Goal: Task Accomplishment & Management: Manage account settings

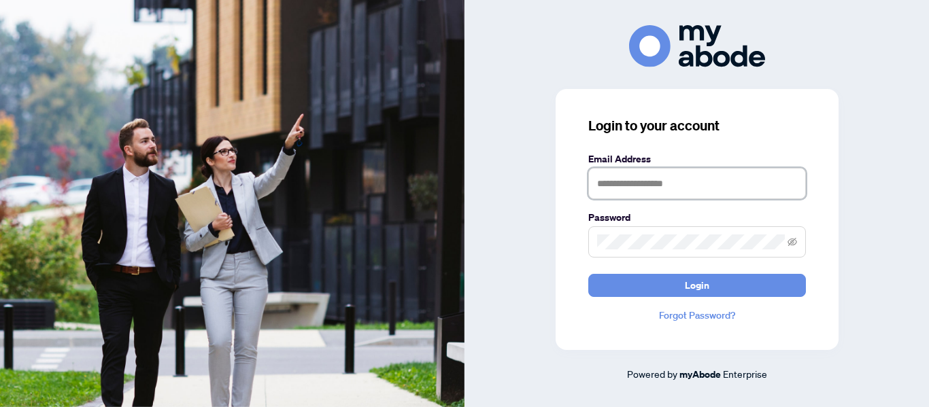
click at [705, 190] on input "text" at bounding box center [697, 183] width 218 height 31
type input "**********"
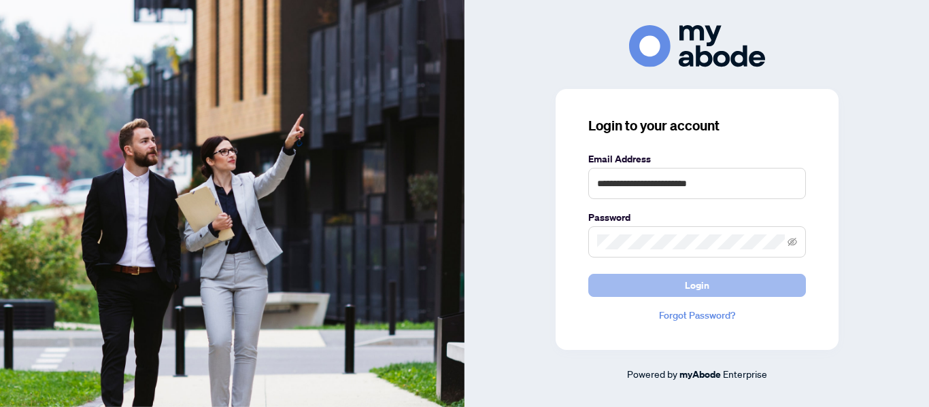
click at [662, 275] on button "Login" at bounding box center [697, 285] width 218 height 23
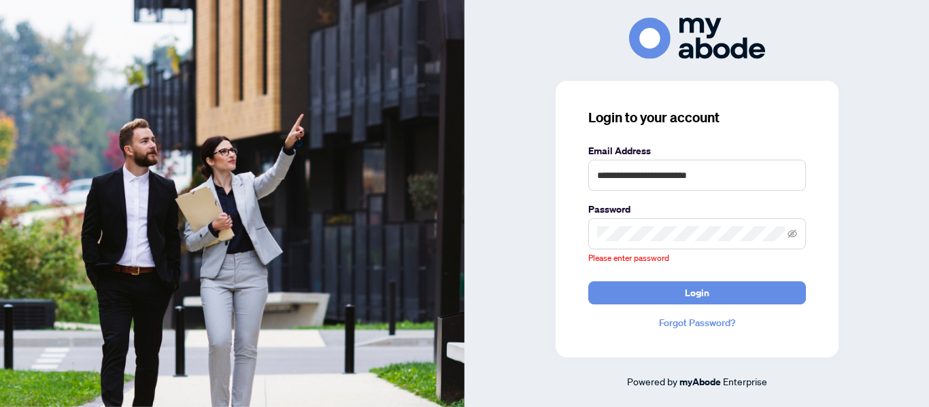
click at [663, 203] on label "Password" at bounding box center [697, 209] width 218 height 15
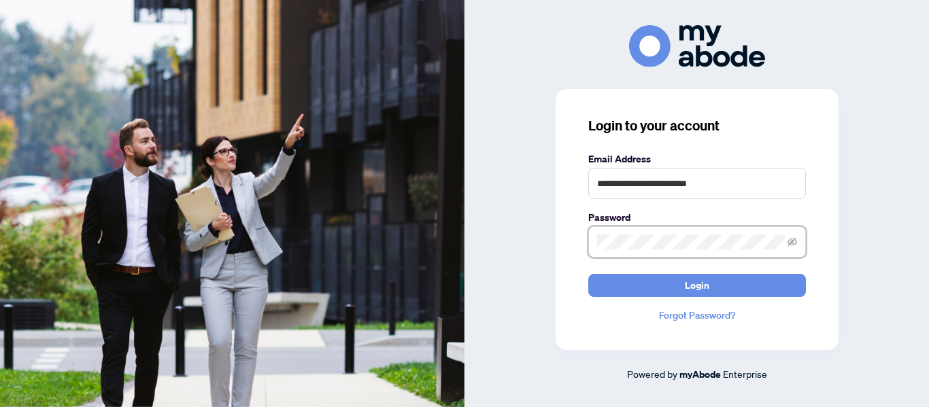
click at [588, 274] on button "Login" at bounding box center [697, 285] width 218 height 23
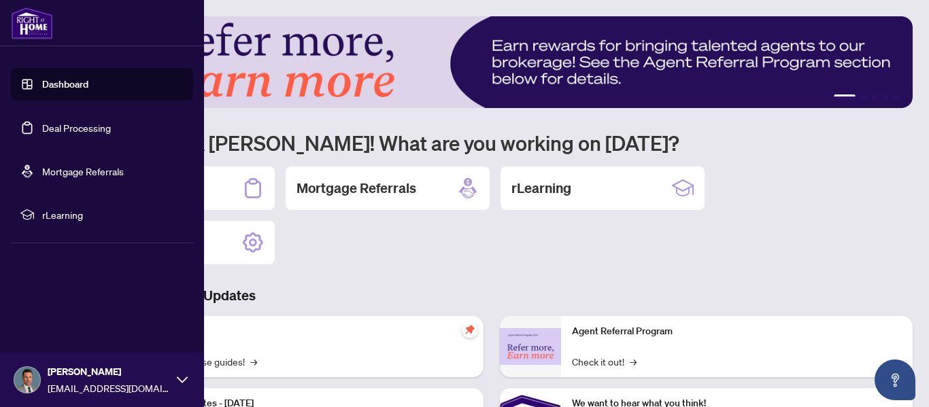
click at [50, 127] on link "Deal Processing" at bounding box center [76, 128] width 69 height 12
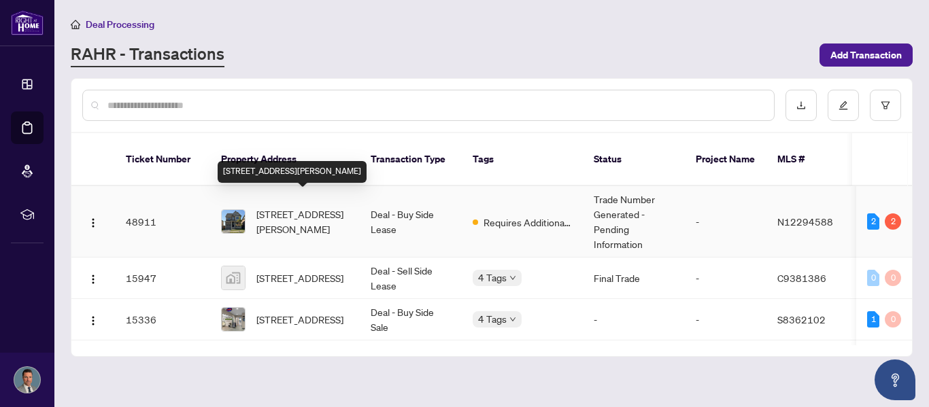
click at [289, 207] on span "[STREET_ADDRESS][PERSON_NAME]" at bounding box center [302, 222] width 93 height 30
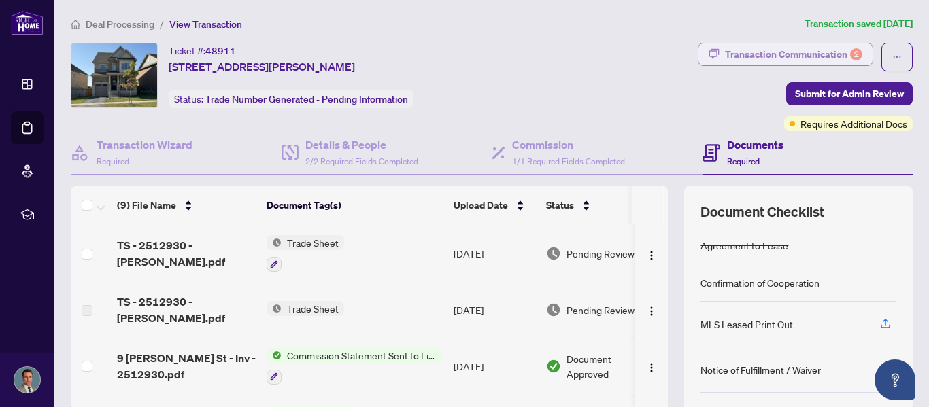
click at [841, 50] on div "Transaction Communication 2" at bounding box center [793, 55] width 137 height 22
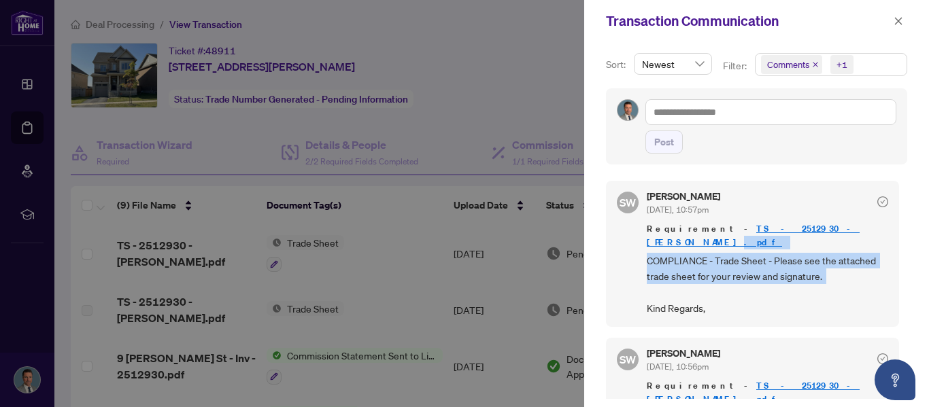
drag, startPoint x: 898, startPoint y: 229, endPoint x: 896, endPoint y: 261, distance: 32.7
click at [896, 261] on div "SW [PERSON_NAME] [DATE], 10:57pm Requirement - TS - 2512930 - [PERSON_NAME].pdf…" at bounding box center [756, 286] width 301 height 227
click at [582, 141] on div at bounding box center [464, 203] width 929 height 407
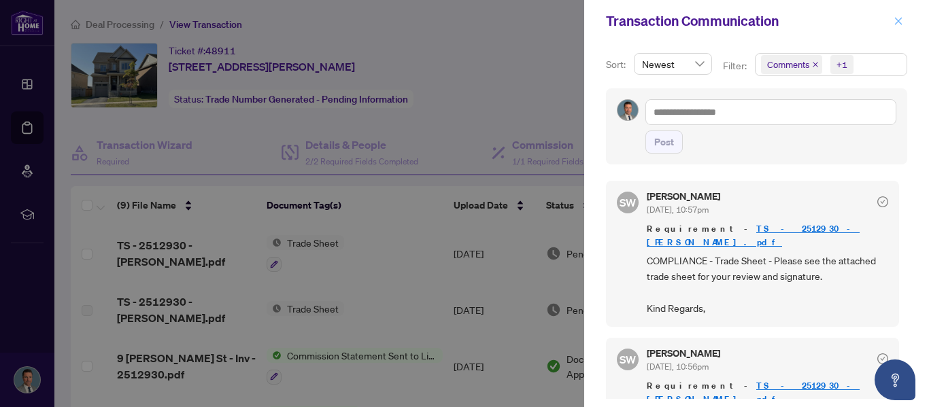
click at [899, 23] on icon "close" at bounding box center [899, 21] width 10 height 10
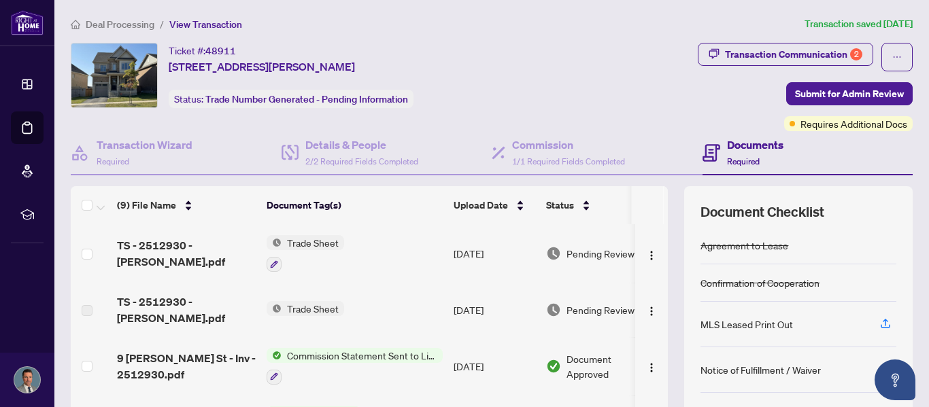
click at [144, 24] on span "Deal Processing" at bounding box center [120, 24] width 69 height 12
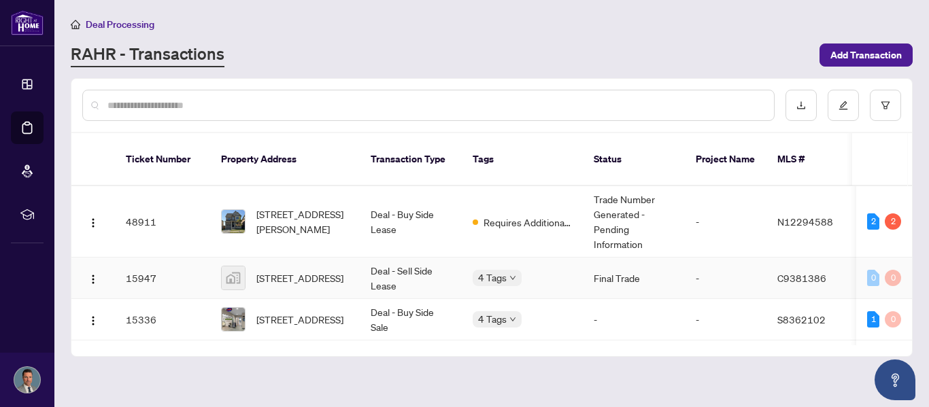
click at [399, 263] on td "Deal - Sell Side Lease" at bounding box center [411, 278] width 102 height 41
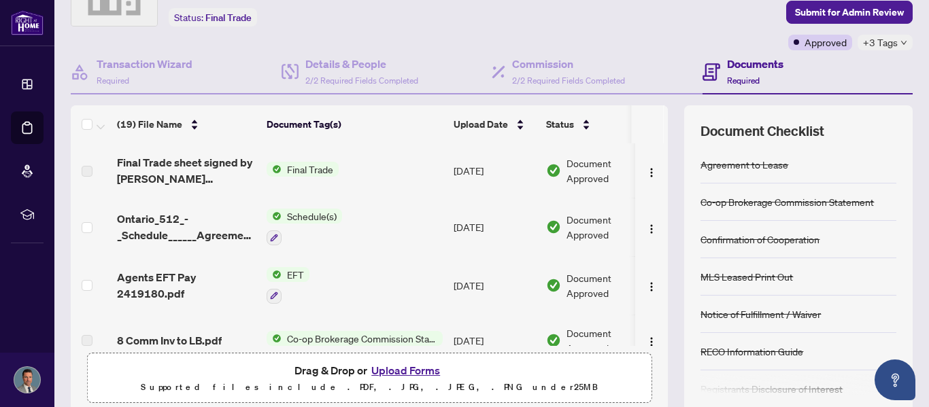
scroll to position [109, 0]
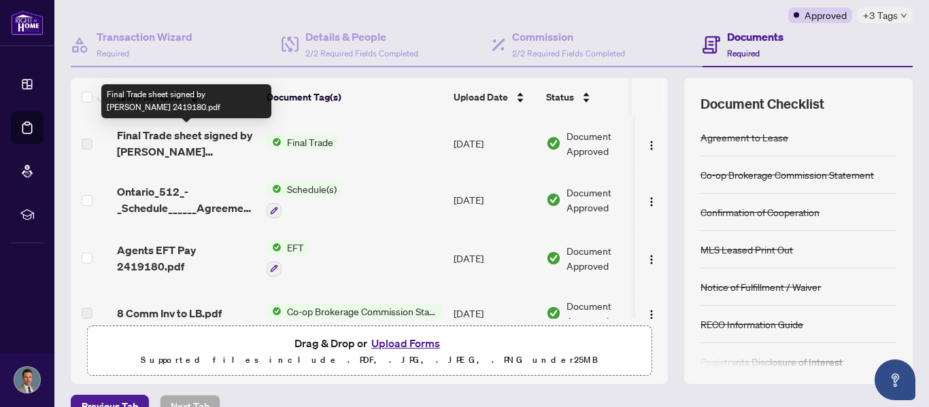
click at [178, 146] on span "Final Trade sheet signed by [PERSON_NAME] 2419180.pdf" at bounding box center [186, 143] width 139 height 33
click at [130, 142] on span "Final Trade sheet signed by [PERSON_NAME] 2419180.pdf" at bounding box center [186, 143] width 139 height 33
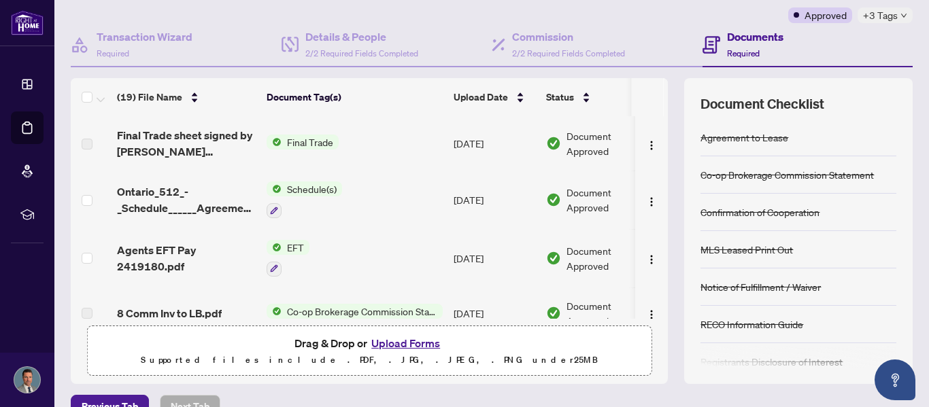
click at [298, 141] on span "Final Trade" at bounding box center [310, 142] width 57 height 15
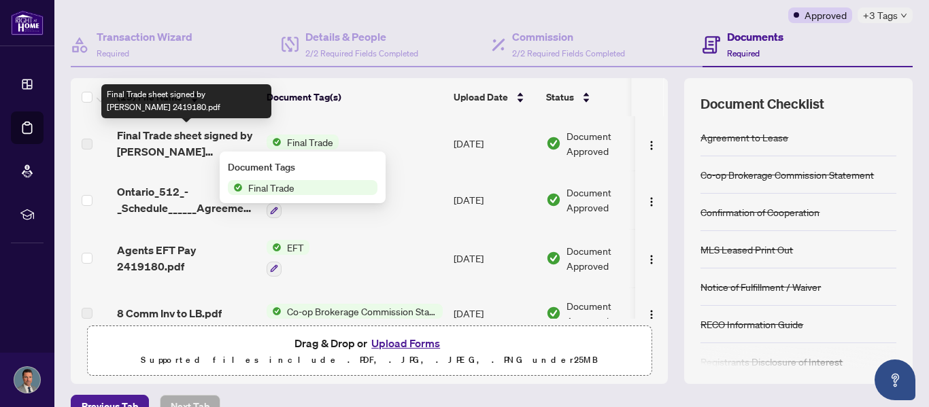
click at [224, 141] on span "Final Trade sheet signed by [PERSON_NAME] 2419180.pdf" at bounding box center [186, 143] width 139 height 33
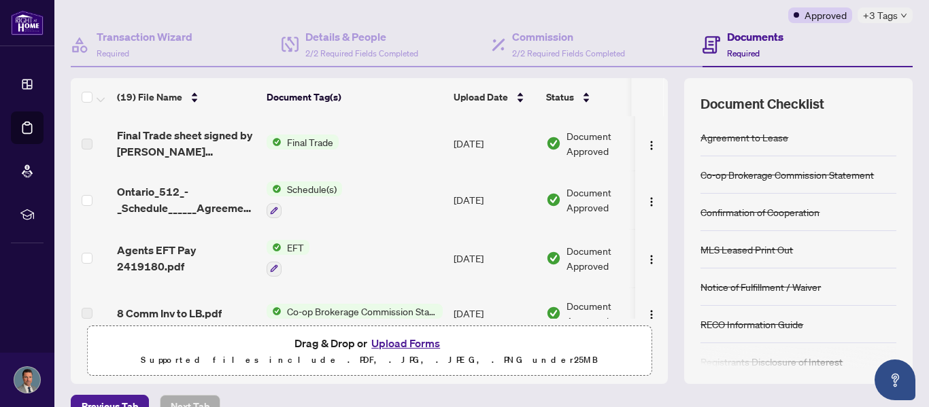
click at [89, 144] on label at bounding box center [87, 144] width 11 height 15
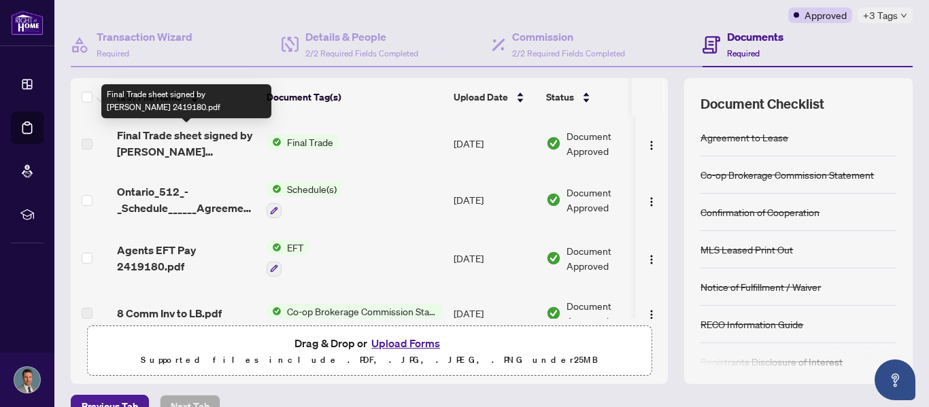
click at [140, 141] on span "Final Trade sheet signed by [PERSON_NAME] 2419180.pdf" at bounding box center [186, 143] width 139 height 33
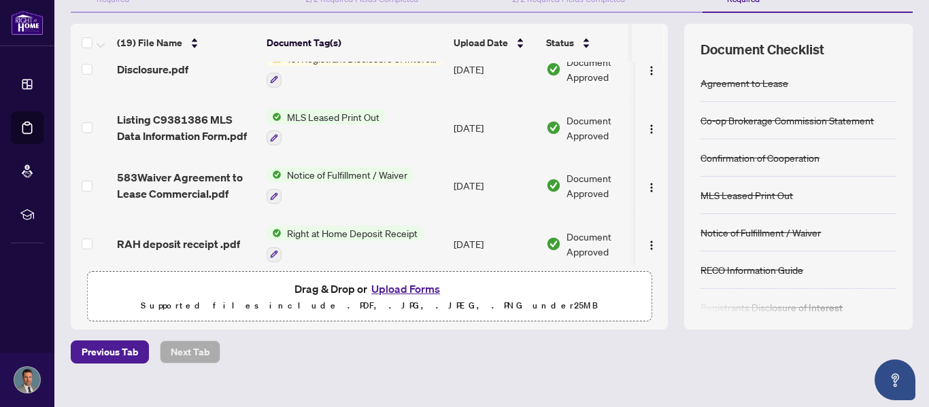
scroll to position [542, 0]
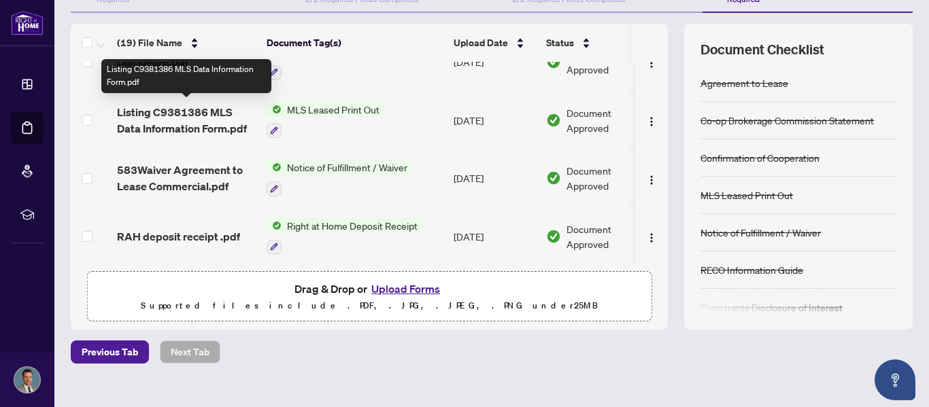
click at [146, 120] on span "Listing C9381386 MLS Data Information Form.pdf" at bounding box center [186, 120] width 139 height 33
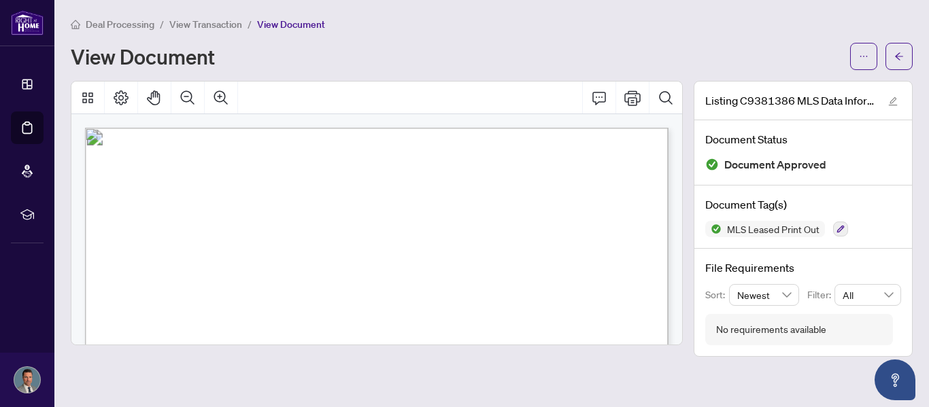
click at [924, 107] on main "Deal Processing / View Transaction / View Document View Document Listing C93813…" at bounding box center [491, 203] width 875 height 407
click at [626, 43] on div "View Document" at bounding box center [492, 56] width 842 height 27
click at [595, 250] on span "[PERSON_NAME], Salesperson" at bounding box center [564, 253] width 106 height 10
click at [898, 52] on icon "arrow-left" at bounding box center [899, 57] width 10 height 10
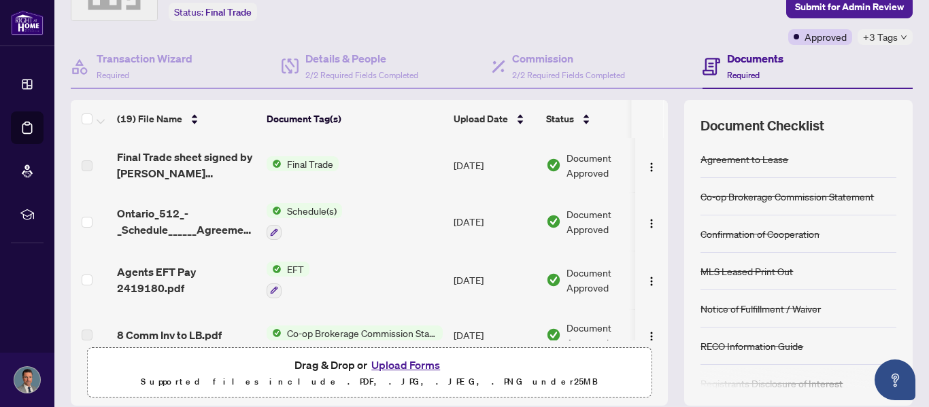
scroll to position [90, 0]
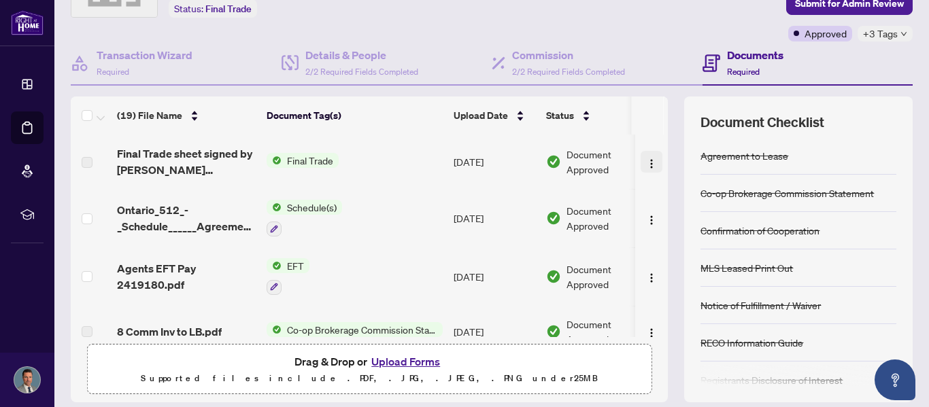
click at [646, 167] on img "button" at bounding box center [651, 163] width 11 height 11
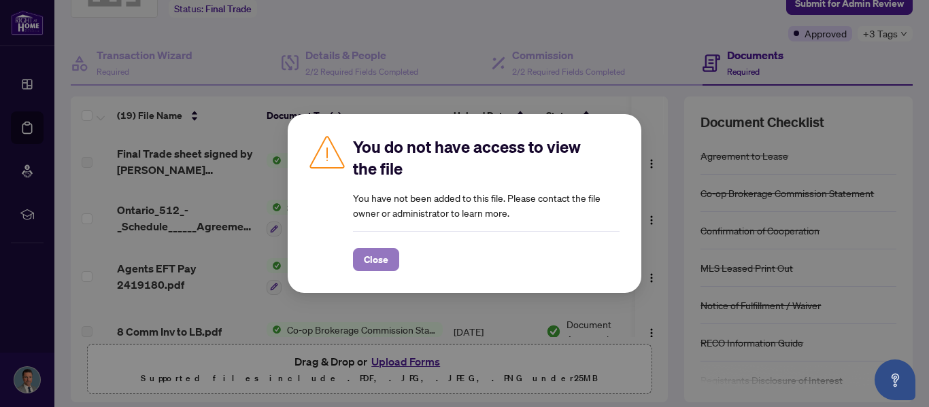
click at [393, 253] on button "Close" at bounding box center [376, 259] width 46 height 23
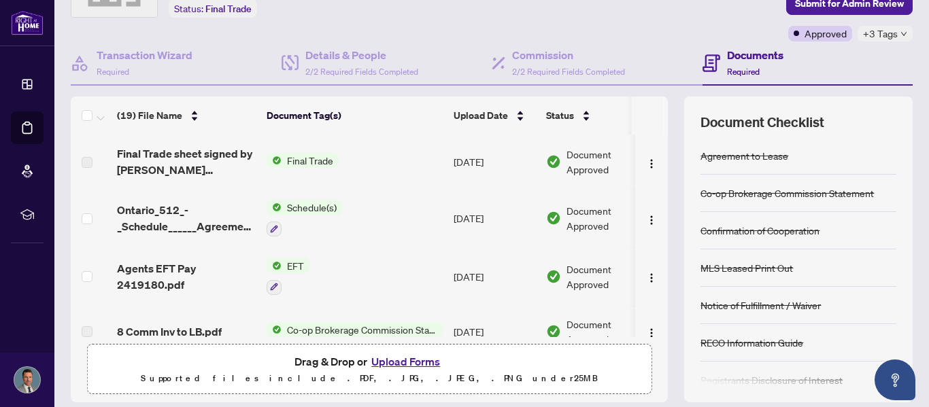
click at [297, 162] on span "Final Trade" at bounding box center [310, 160] width 57 height 15
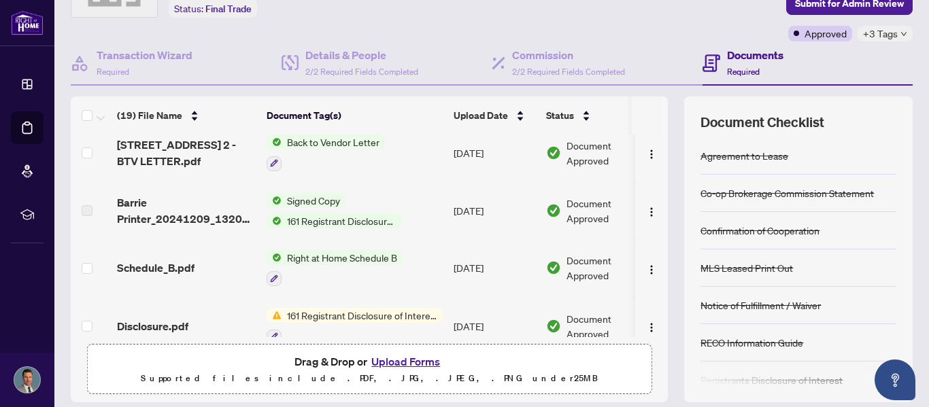
scroll to position [354, 0]
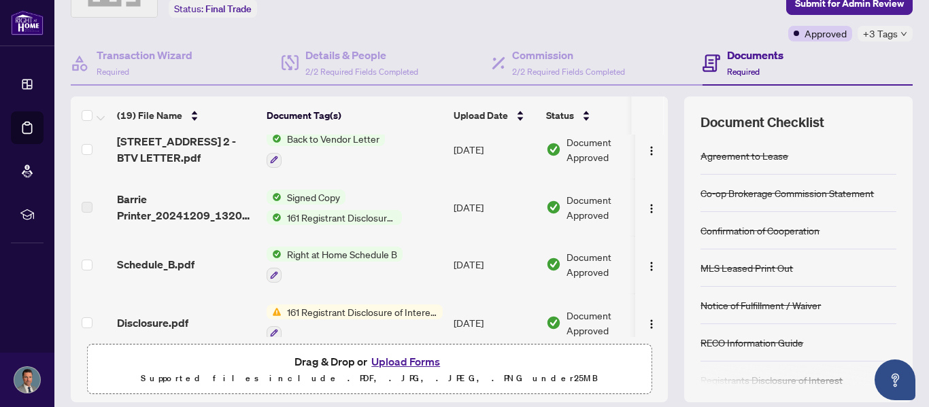
click at [327, 142] on span "Back to Vendor Letter" at bounding box center [333, 138] width 103 height 15
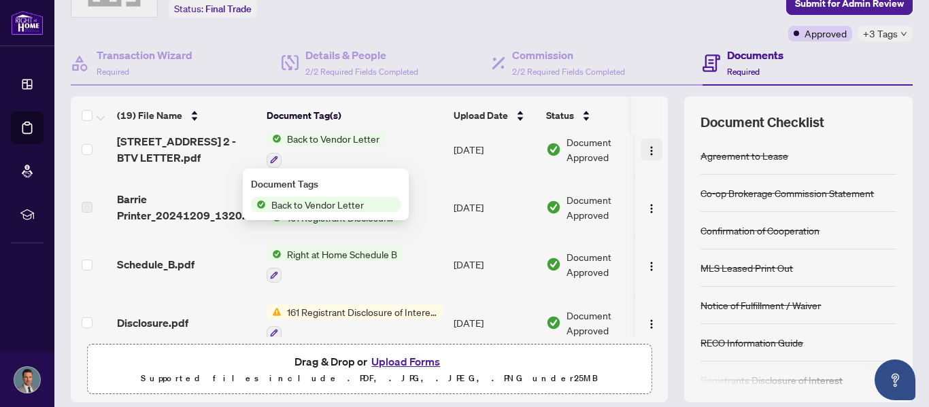
click at [646, 152] on img "button" at bounding box center [651, 151] width 11 height 11
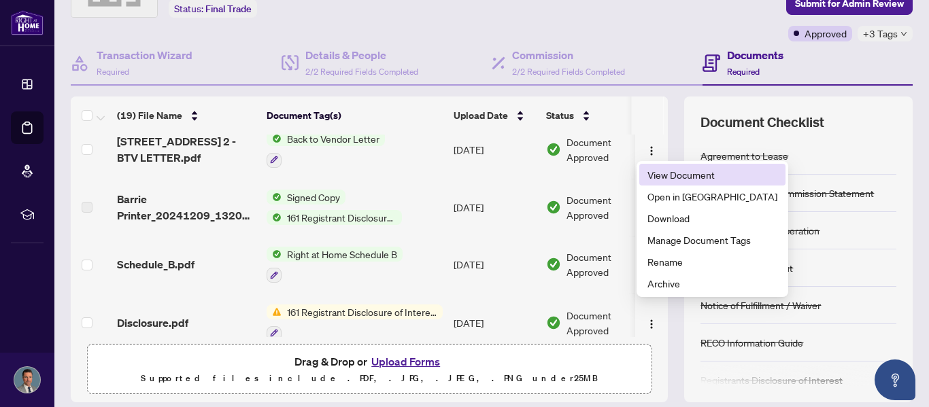
click at [652, 177] on span "View Document" at bounding box center [713, 174] width 130 height 15
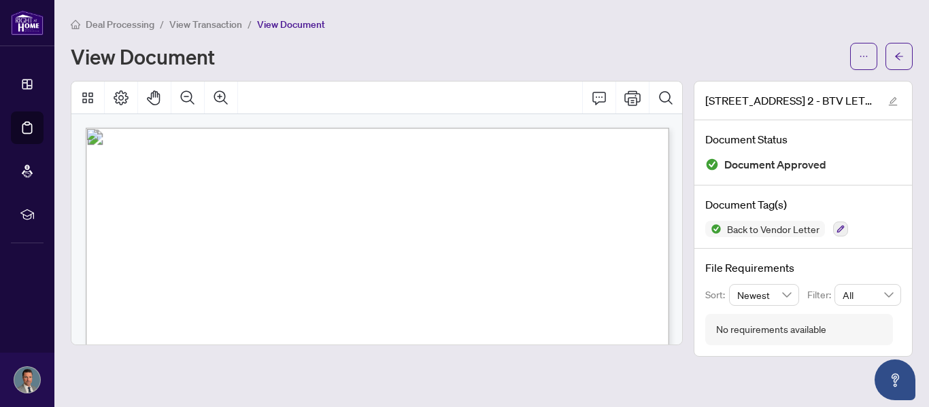
click at [410, 50] on div "View Document" at bounding box center [456, 57] width 771 height 22
click at [919, 86] on main "Deal Processing / View Transaction / View Document View Document [STREET_ADDRES…" at bounding box center [491, 203] width 875 height 407
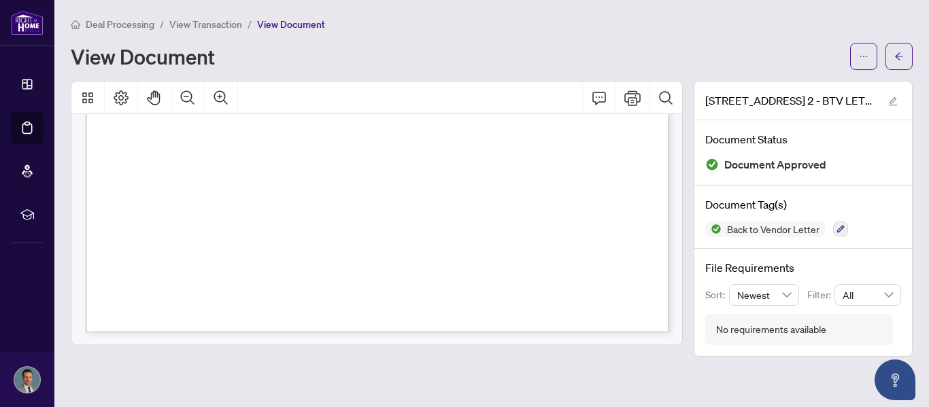
scroll to position [552, 0]
click at [898, 52] on icon "arrow-left" at bounding box center [899, 57] width 10 height 10
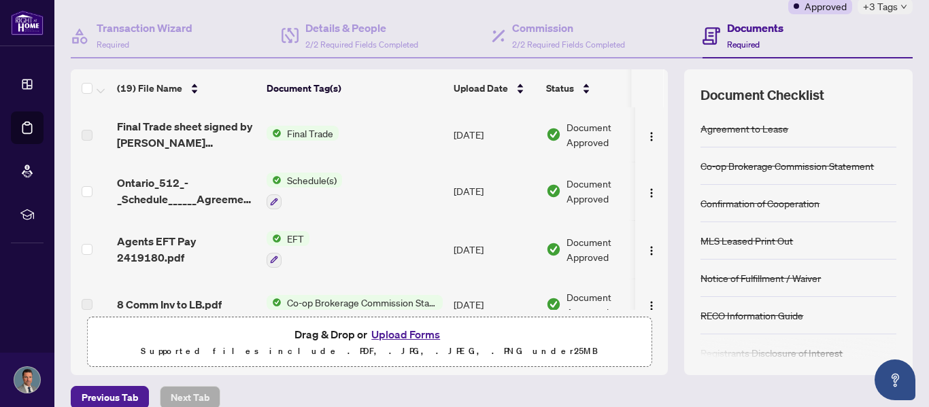
scroll to position [121, 0]
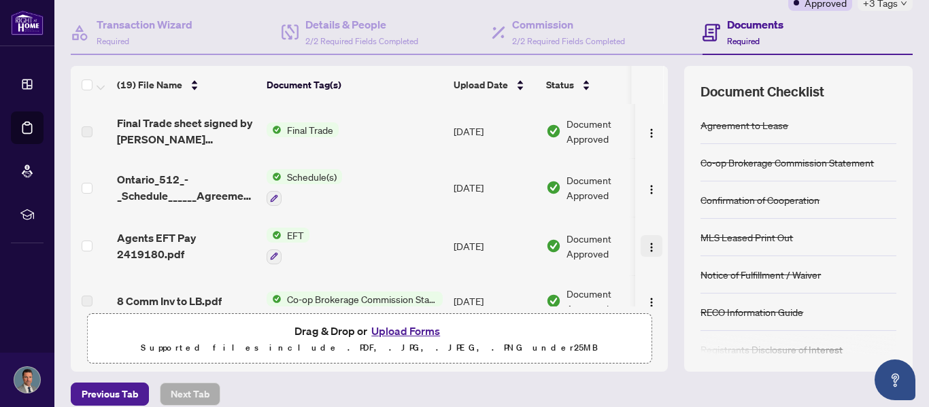
click at [644, 253] on button "button" at bounding box center [652, 246] width 22 height 22
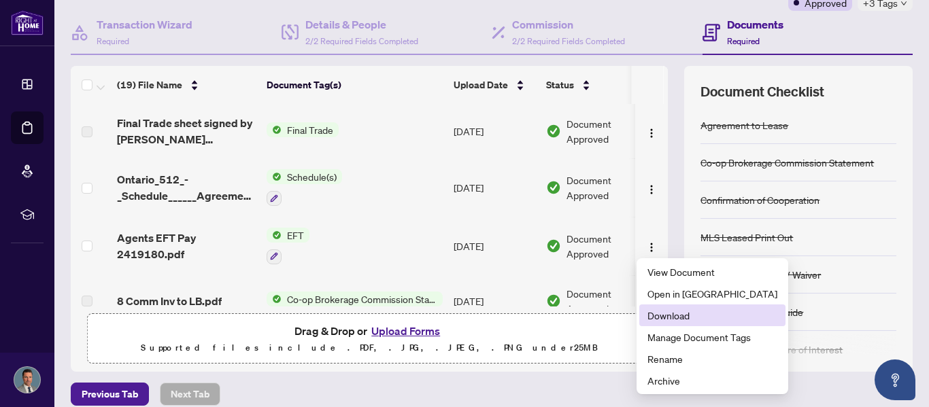
click at [650, 314] on span "Download" at bounding box center [713, 315] width 130 height 15
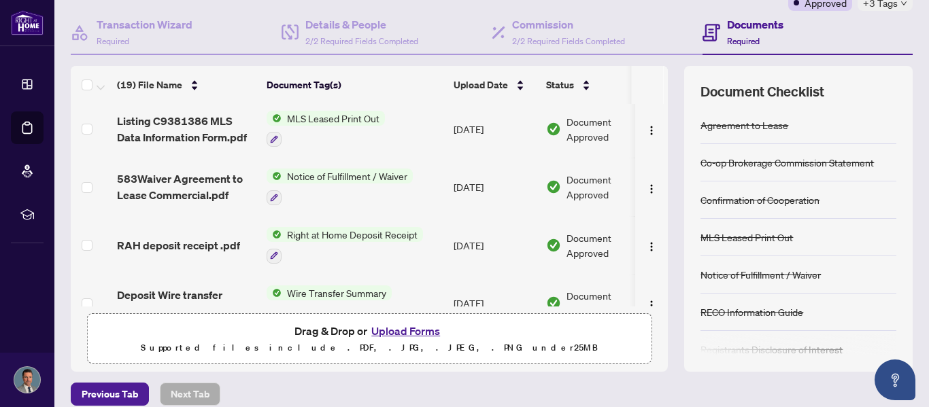
scroll to position [0, 0]
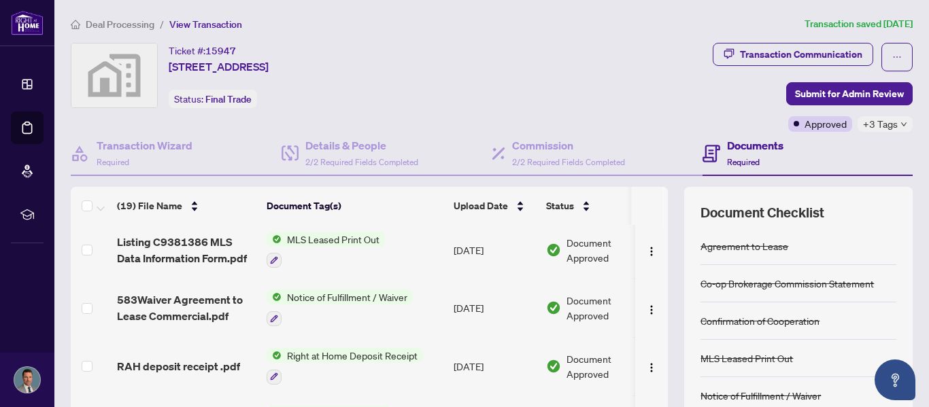
click at [139, 24] on span "Deal Processing" at bounding box center [120, 24] width 69 height 12
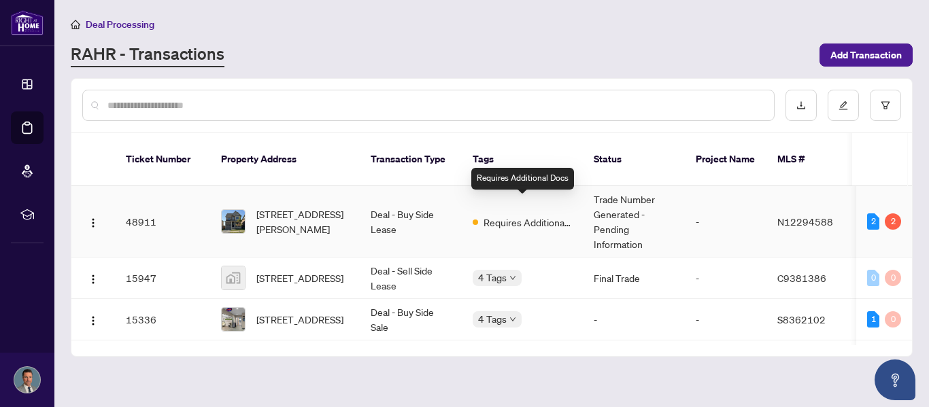
click at [517, 215] on span "Requires Additional Docs" at bounding box center [528, 222] width 88 height 15
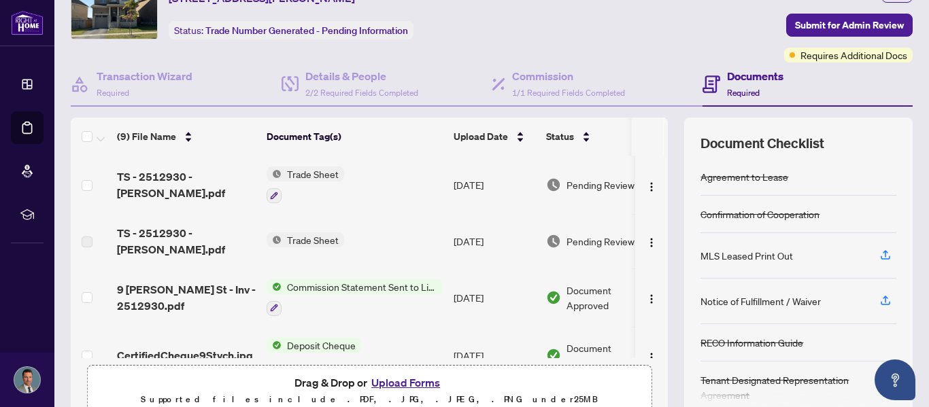
scroll to position [71, 0]
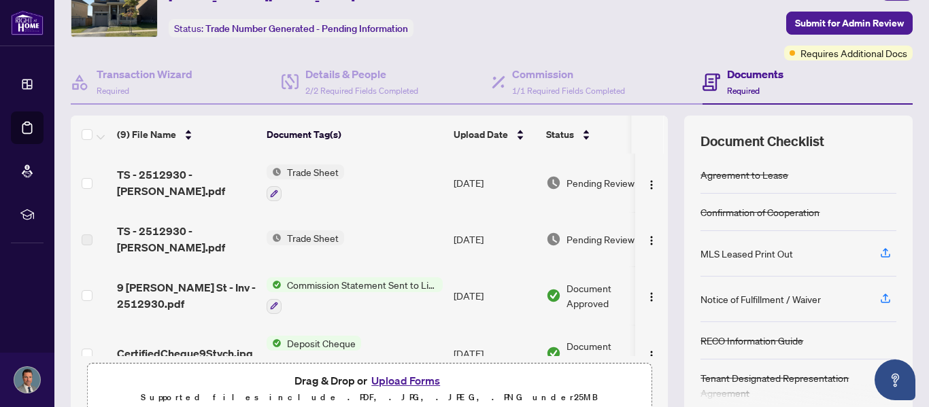
click at [306, 176] on span "Trade Sheet" at bounding box center [313, 172] width 63 height 15
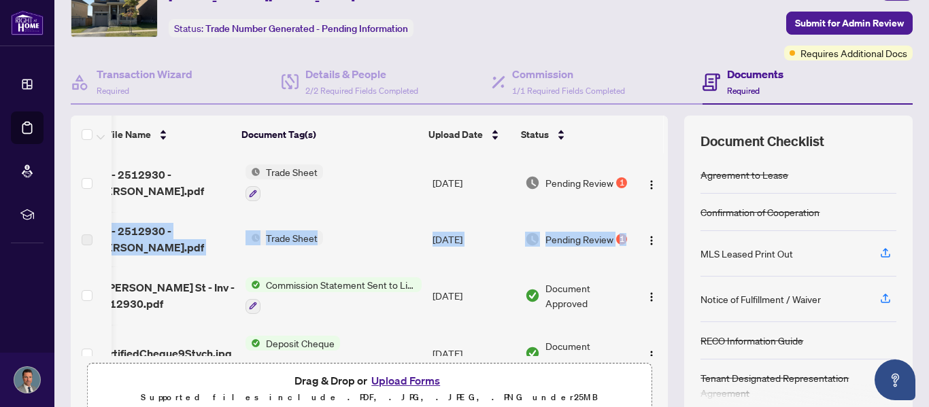
drag, startPoint x: 663, startPoint y: 197, endPoint x: 663, endPoint y: 217, distance: 20.4
click at [663, 217] on tbody "TS - 2512930 - [PERSON_NAME].pdf Trade Sheet [DATE] Pending Review 1 TS - 25129…" at bounding box center [359, 414] width 618 height 520
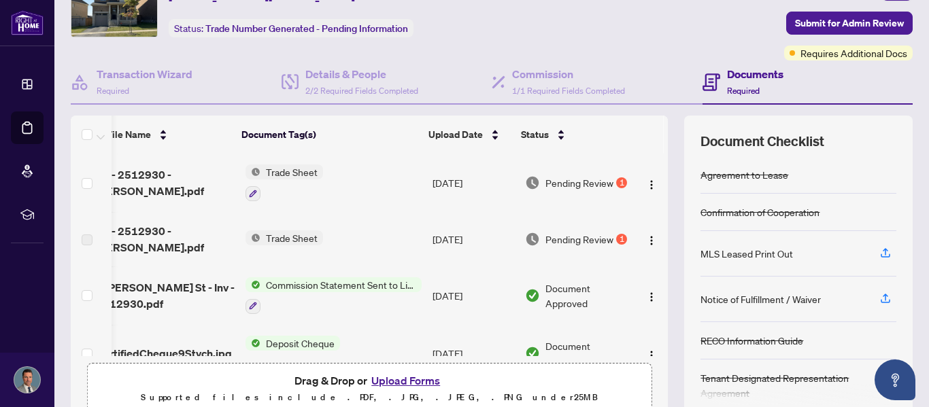
click at [747, 260] on div "MLS Leased Print Out" at bounding box center [747, 253] width 93 height 15
click at [890, 256] on icon "button" at bounding box center [885, 253] width 12 height 12
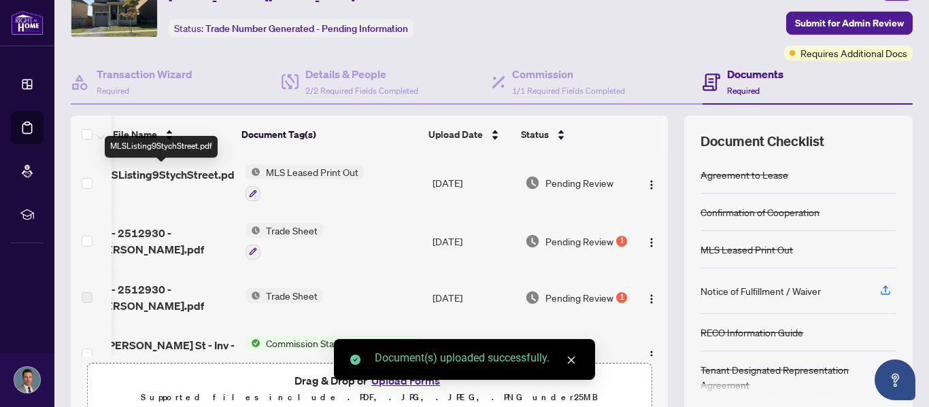
click at [186, 180] on span "MLSListing9StychStreet.pdf" at bounding box center [165, 183] width 139 height 33
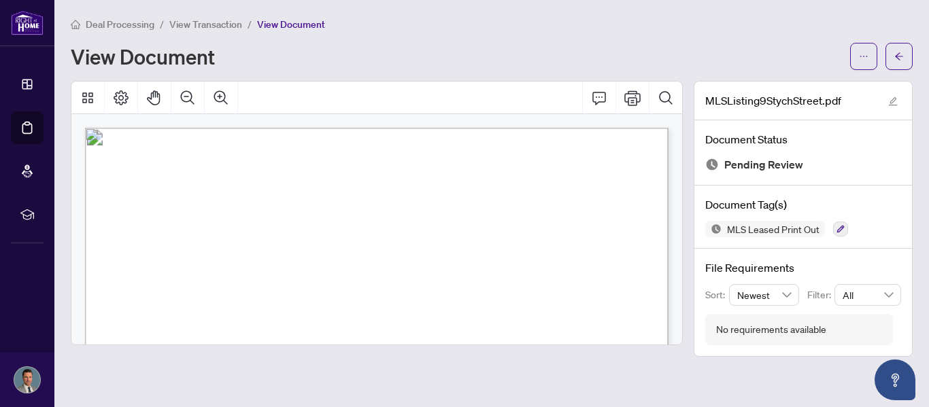
click at [526, 157] on span "Listing N12294588MLS® Data Information" at bounding box center [377, 161] width 299 height 18
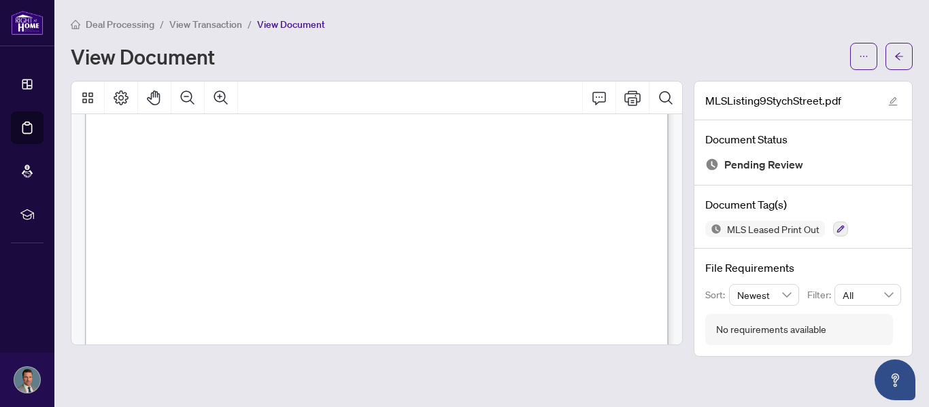
scroll to position [925, 0]
click at [286, 21] on span "View Document" at bounding box center [291, 24] width 68 height 12
click at [892, 61] on button "button" at bounding box center [899, 56] width 27 height 27
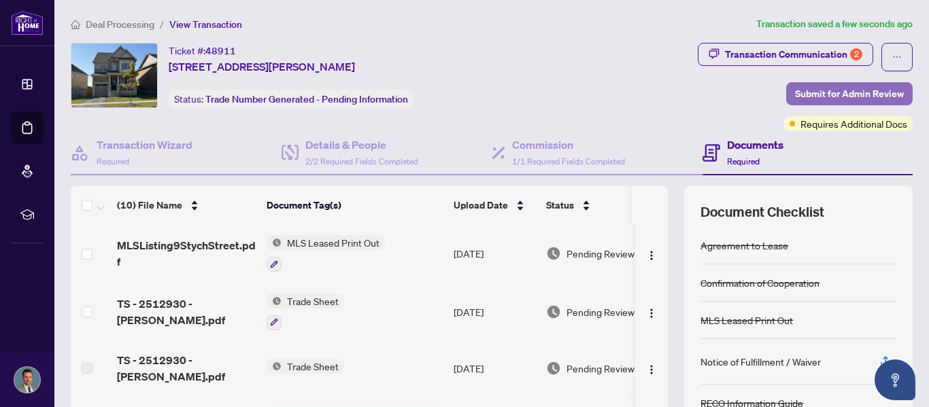
click at [809, 95] on span "Submit for Admin Review" at bounding box center [849, 94] width 109 height 22
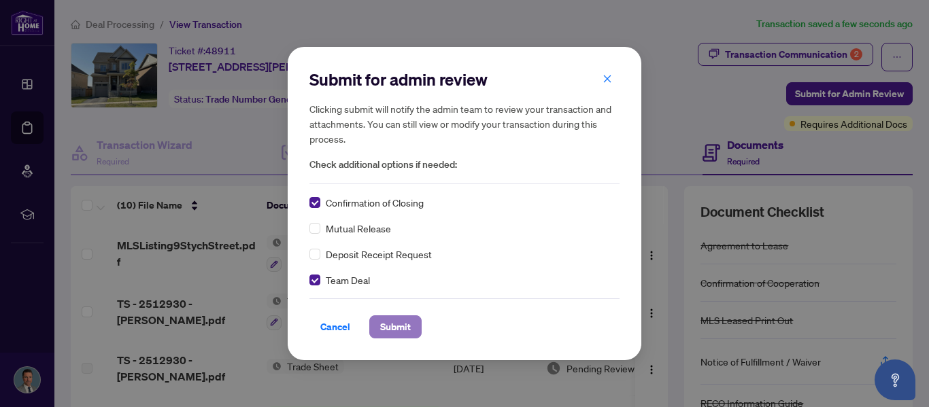
click at [387, 335] on span "Submit" at bounding box center [395, 327] width 31 height 22
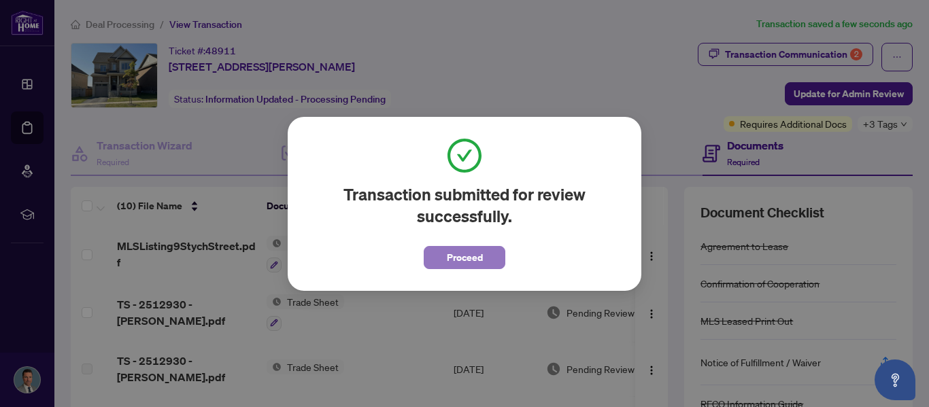
click at [471, 268] on span "Proceed" at bounding box center [465, 258] width 36 height 22
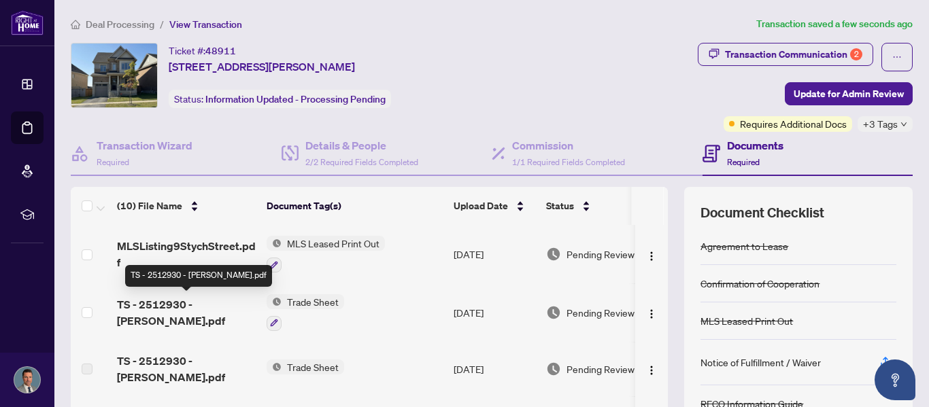
click at [169, 303] on span "TS - 2512930 - [PERSON_NAME].pdf" at bounding box center [186, 313] width 139 height 33
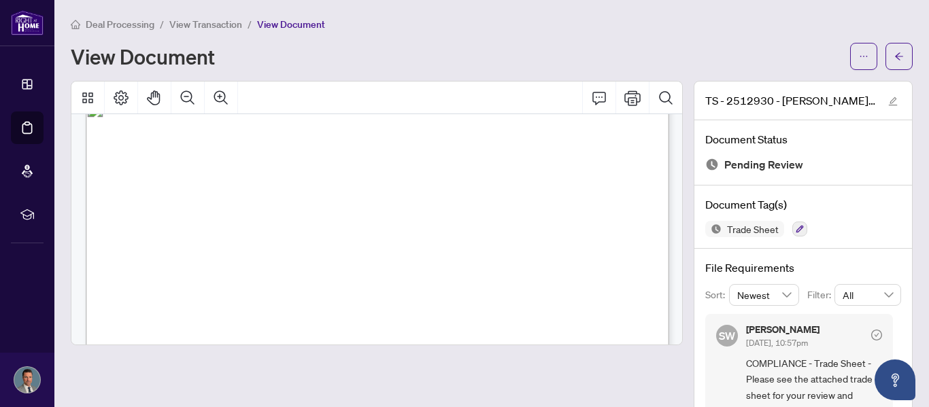
scroll to position [27, 0]
click at [797, 230] on icon "button" at bounding box center [800, 229] width 8 height 8
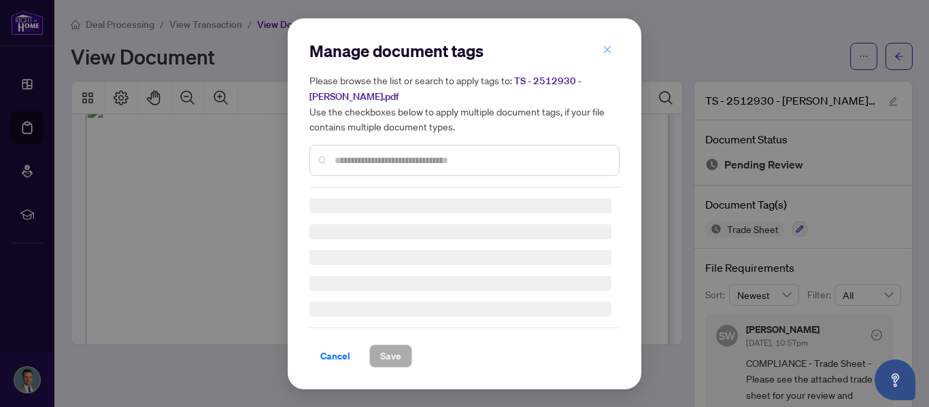
click at [609, 53] on icon "close" at bounding box center [607, 49] width 7 height 7
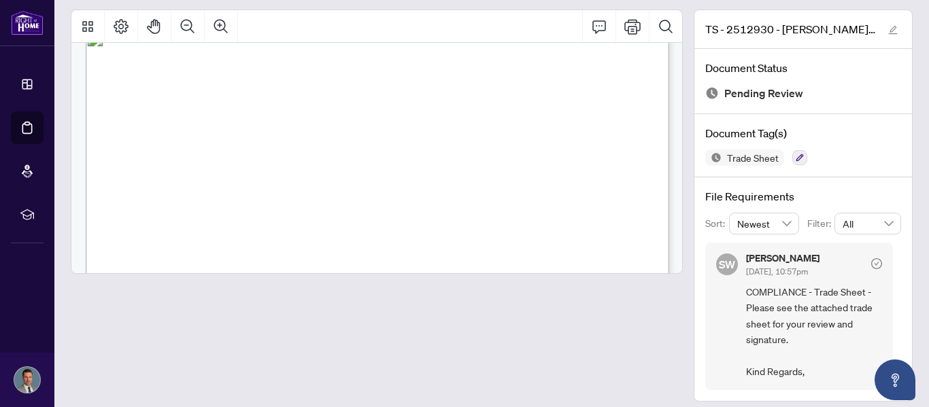
scroll to position [77, 0]
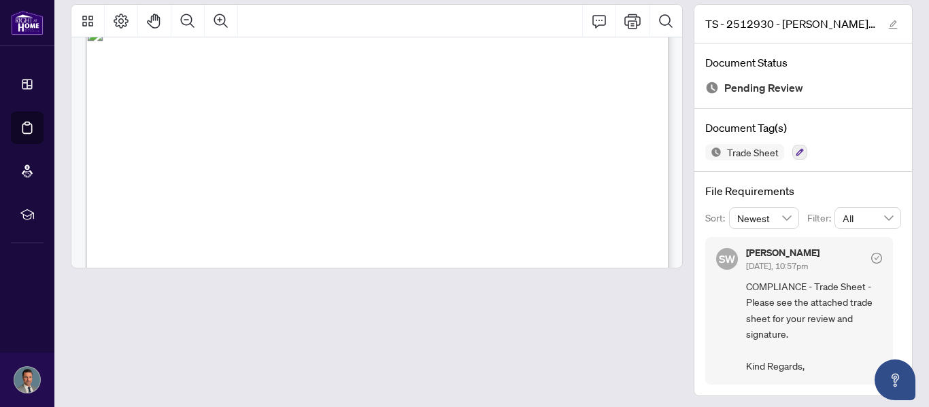
click at [888, 24] on icon "edit" at bounding box center [893, 25] width 10 height 10
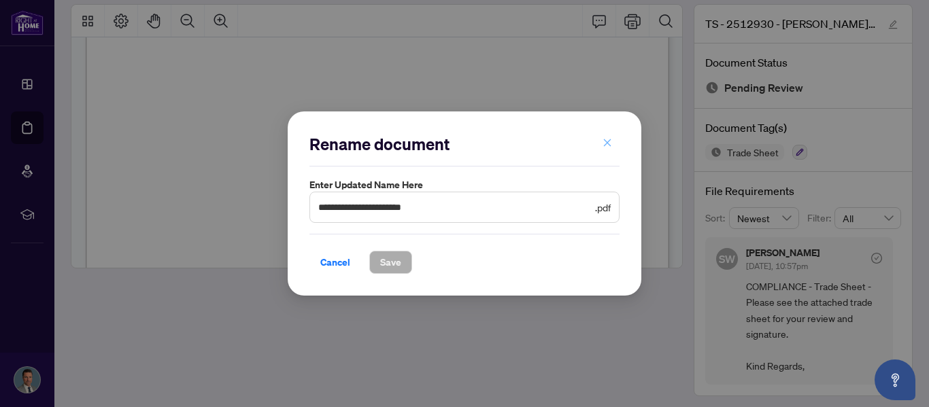
click at [607, 146] on icon "close" at bounding box center [608, 143] width 10 height 10
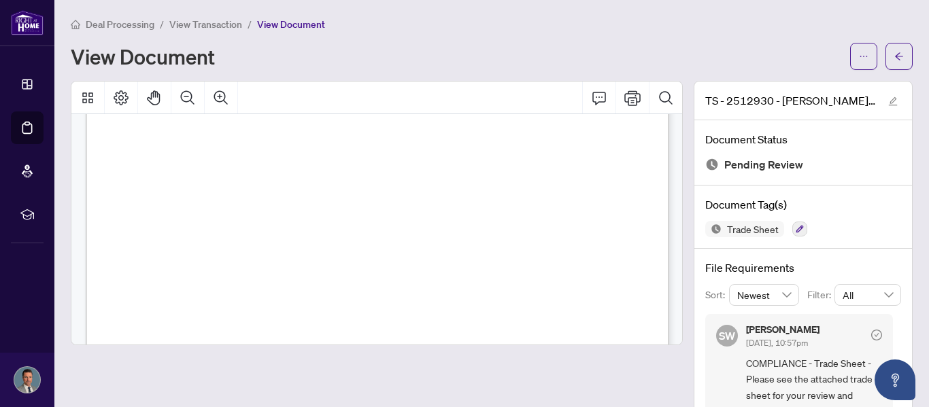
scroll to position [7, 0]
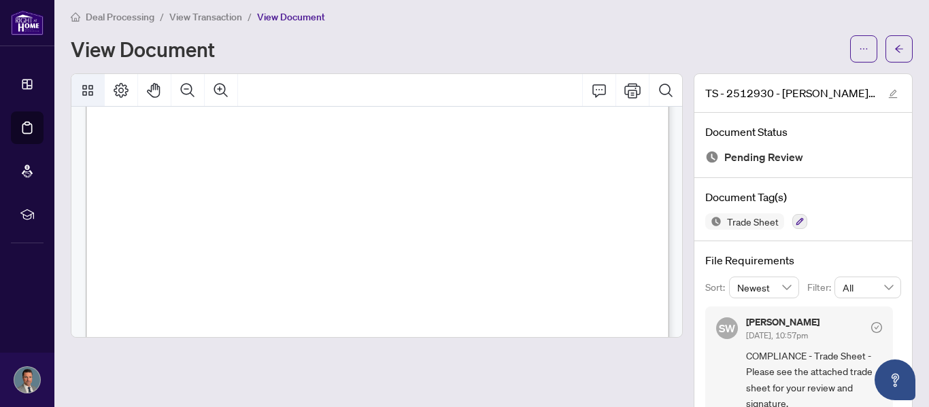
click at [86, 86] on icon "Thumbnails" at bounding box center [87, 90] width 11 height 11
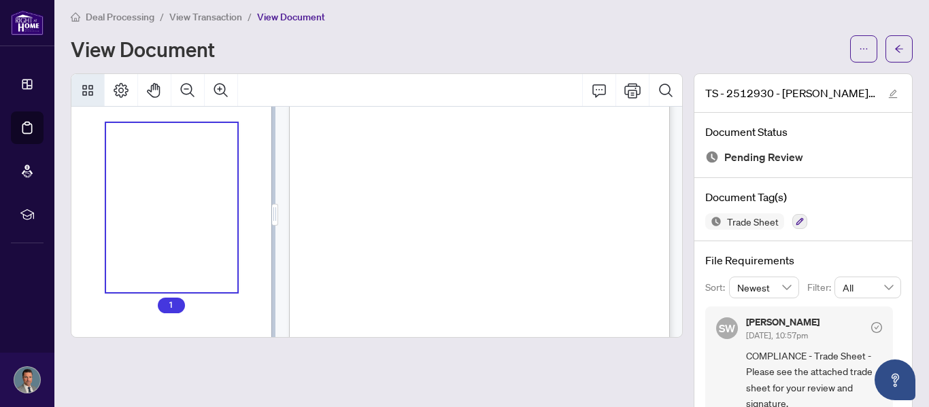
scroll to position [160, 0]
click at [122, 88] on icon "Page Layout" at bounding box center [121, 90] width 15 height 15
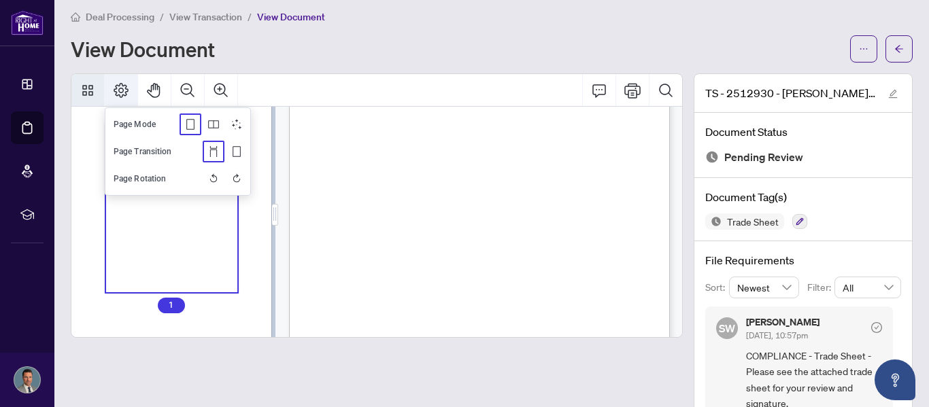
click at [122, 88] on icon "Page Layout" at bounding box center [121, 90] width 15 height 15
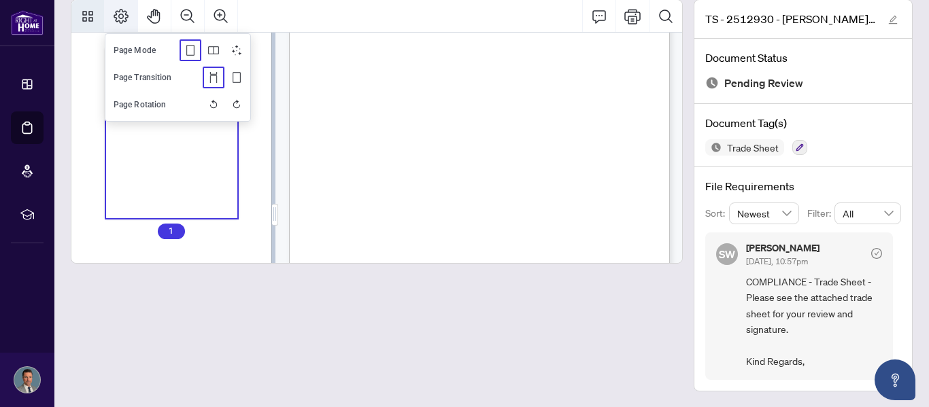
scroll to position [0, 0]
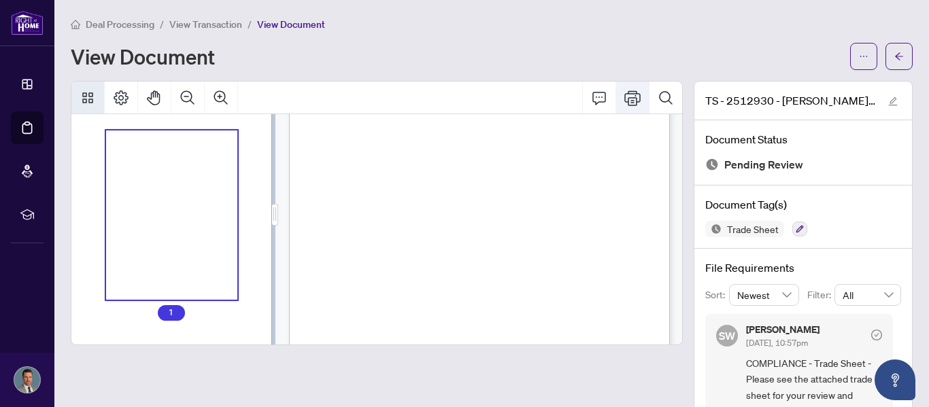
click at [633, 97] on icon "Print" at bounding box center [632, 98] width 16 height 16
click at [892, 55] on button "button" at bounding box center [899, 56] width 27 height 27
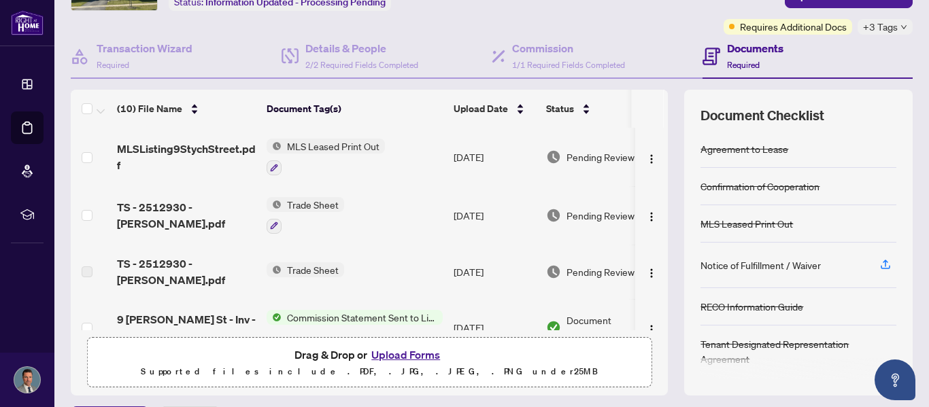
scroll to position [96, 0]
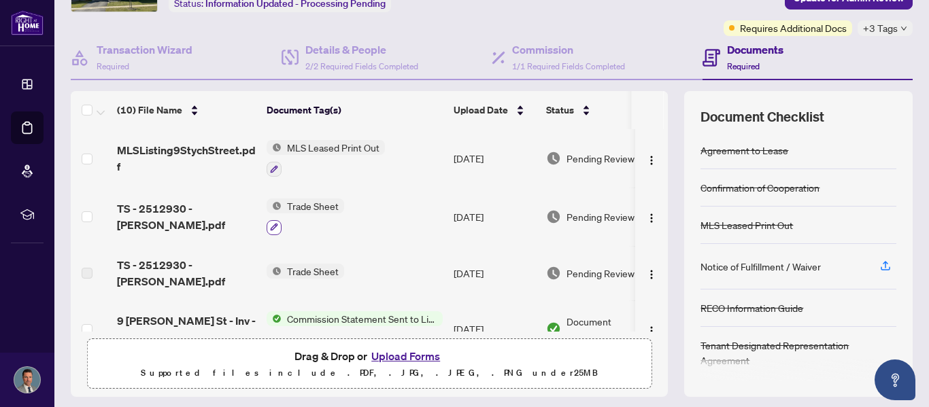
click at [272, 227] on icon "button" at bounding box center [274, 227] width 8 height 8
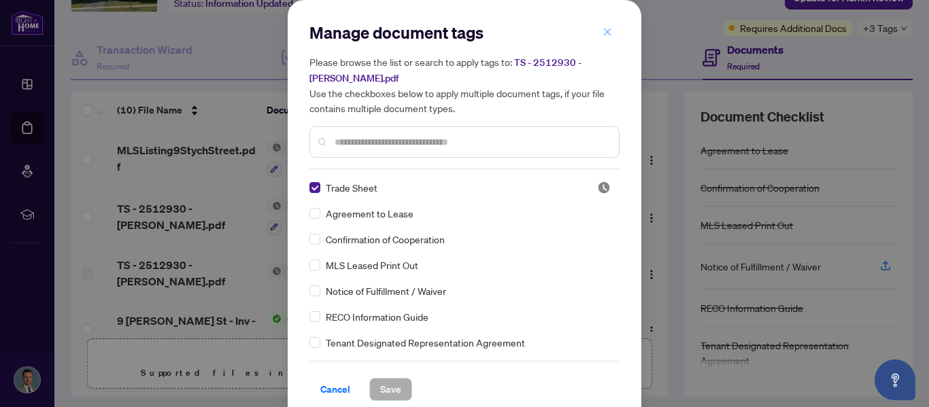
click at [599, 37] on button "button" at bounding box center [607, 31] width 27 height 23
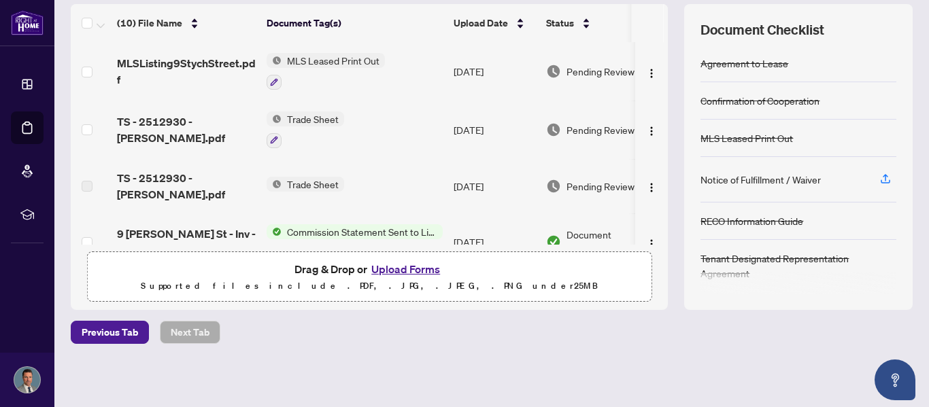
click at [393, 271] on button "Upload Forms" at bounding box center [405, 270] width 77 height 18
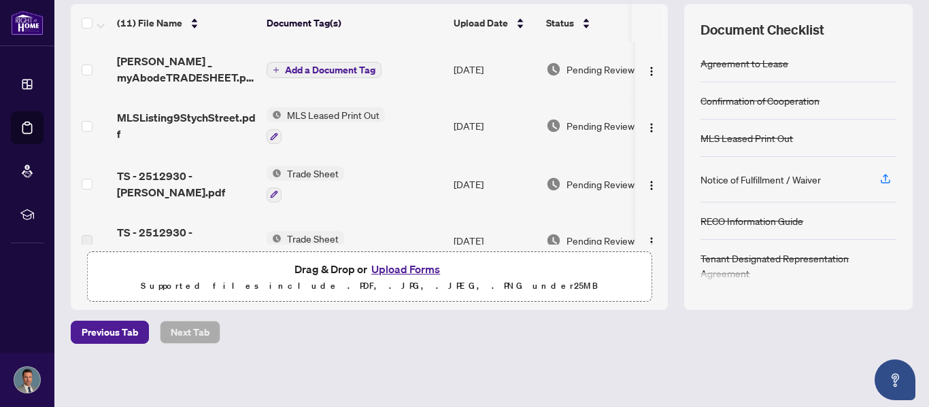
click at [663, 92] on div "[PERSON_NAME] _ myAbodeTRADESHEET.pdf Add a Document Tag [DATE] Pending Review …" at bounding box center [369, 143] width 597 height 203
click at [276, 71] on icon "plus" at bounding box center [276, 69] width 1 height 5
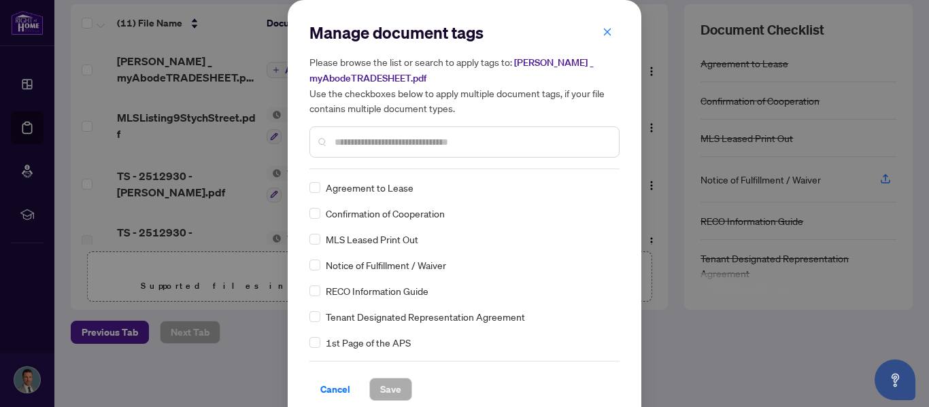
click at [363, 148] on input "text" at bounding box center [471, 142] width 273 height 15
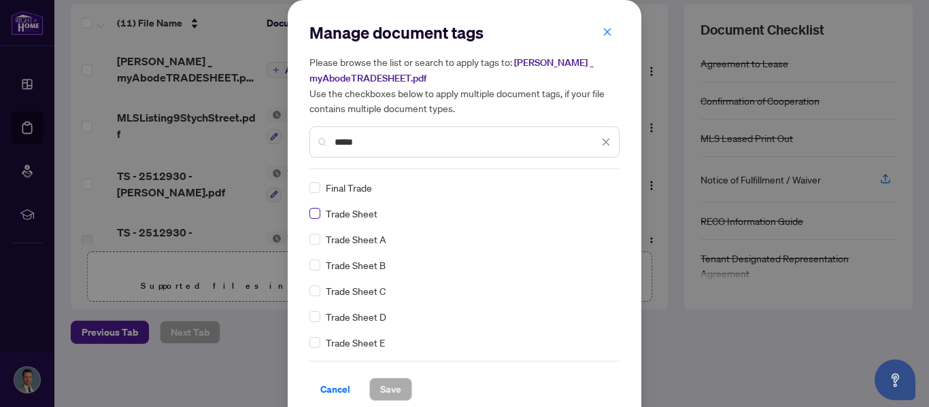
type input "*****"
click at [380, 387] on span "Save" at bounding box center [390, 390] width 21 height 22
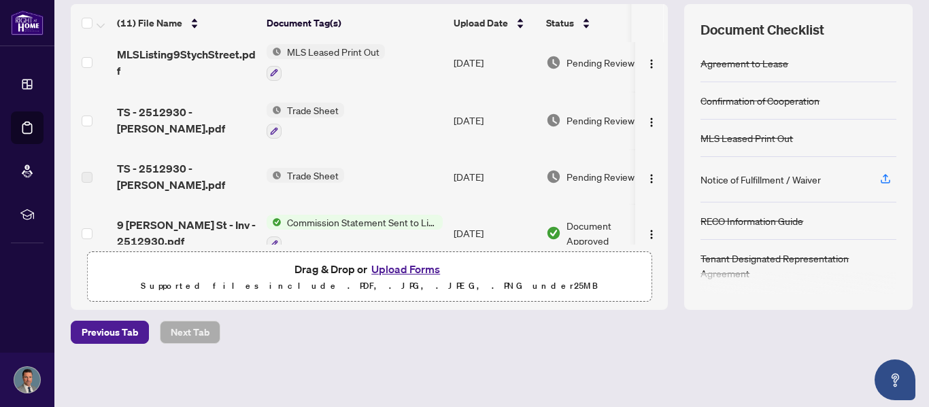
scroll to position [70, 0]
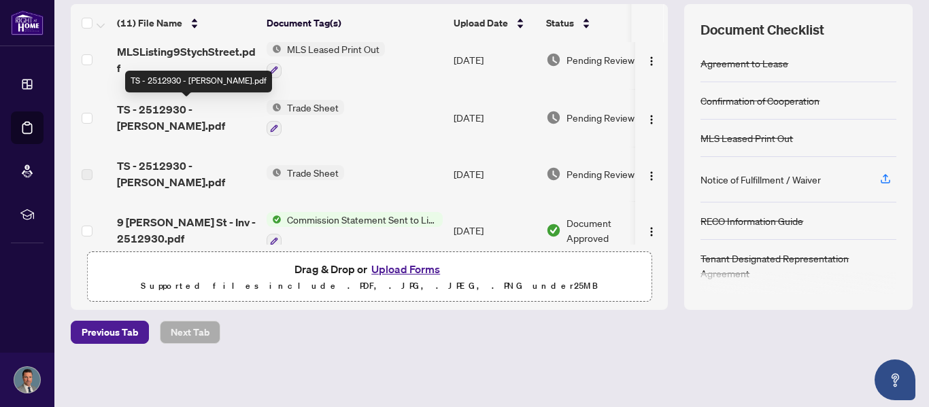
click at [161, 118] on span "TS - 2512930 - [PERSON_NAME].pdf" at bounding box center [186, 117] width 139 height 33
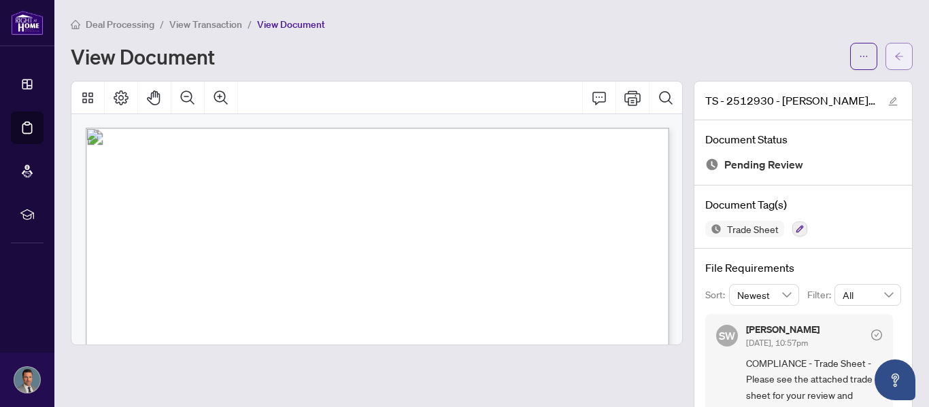
click at [901, 54] on icon "arrow-left" at bounding box center [899, 57] width 10 height 10
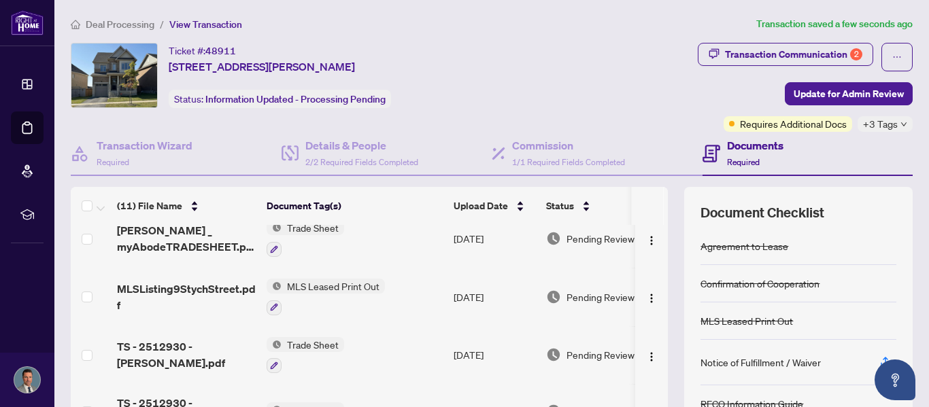
scroll to position [13, 0]
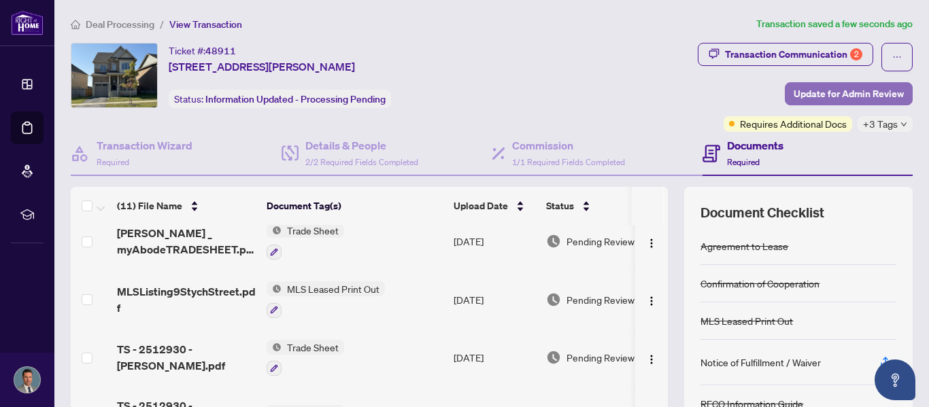
click at [833, 95] on span "Update for Admin Review" at bounding box center [849, 94] width 110 height 22
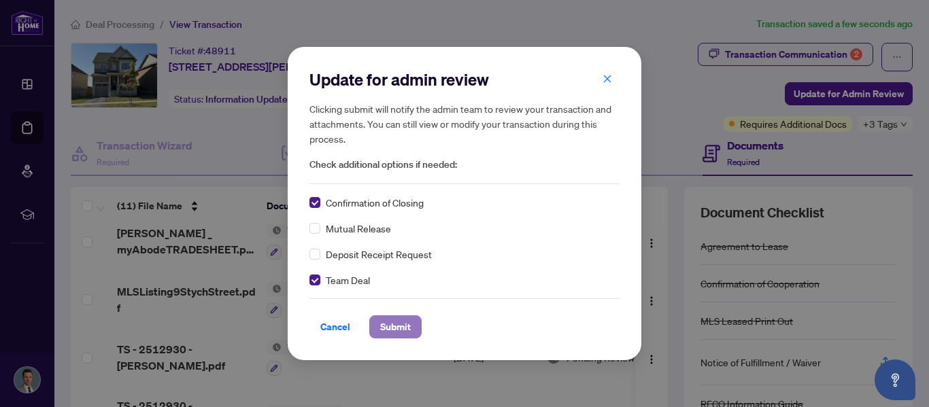
click at [407, 326] on span "Submit" at bounding box center [395, 327] width 31 height 22
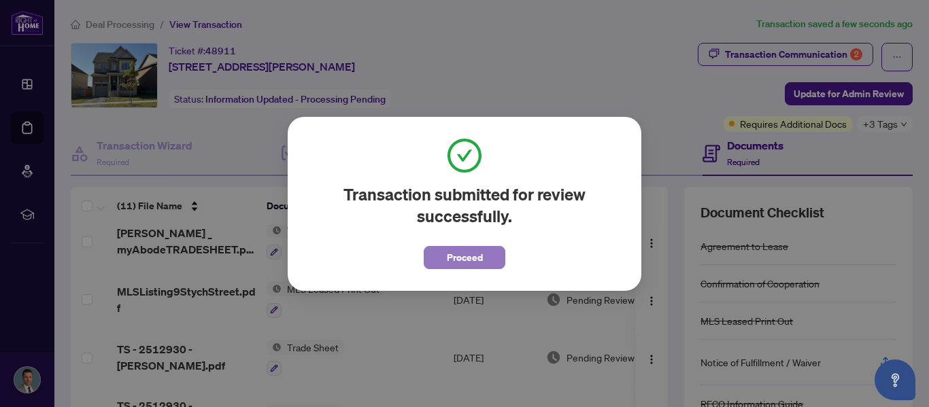
click at [497, 263] on button "Proceed" at bounding box center [465, 257] width 82 height 23
